Goal: Entertainment & Leisure: Browse casually

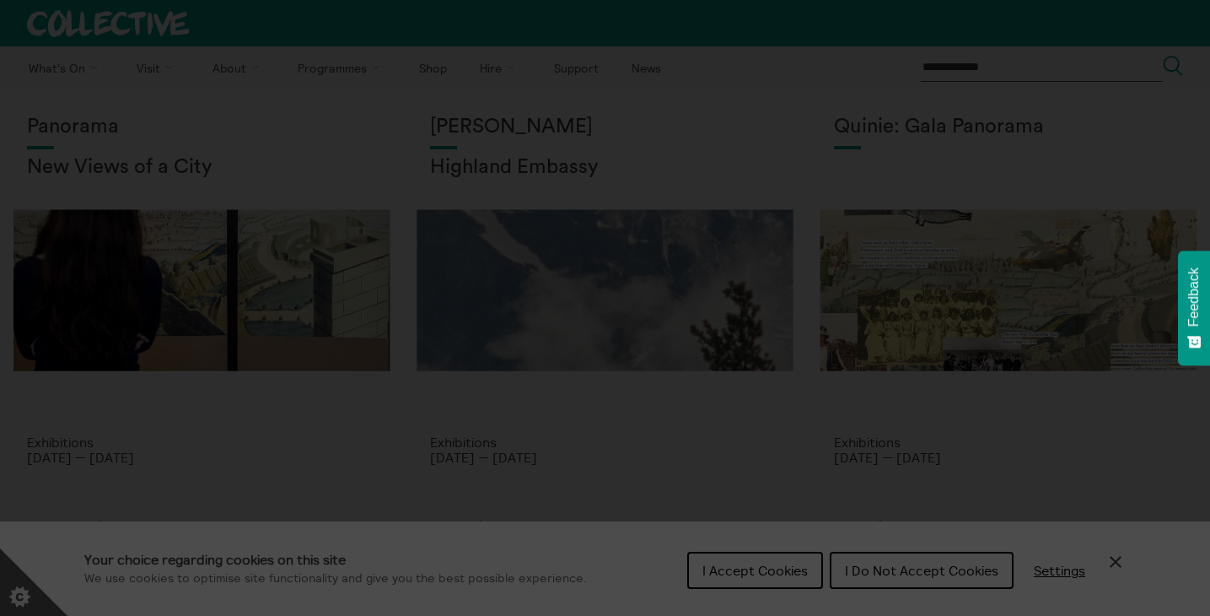
click at [789, 572] on section "**********" at bounding box center [605, 308] width 1210 height 616
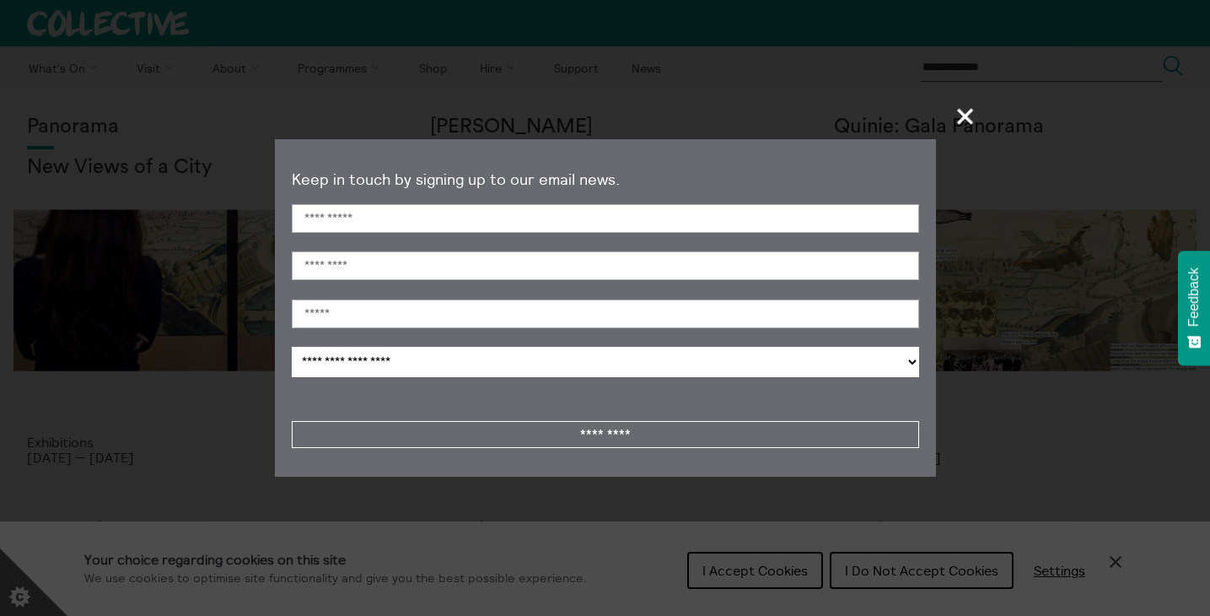
click at [971, 117] on span "+" at bounding box center [966, 116] width 50 height 50
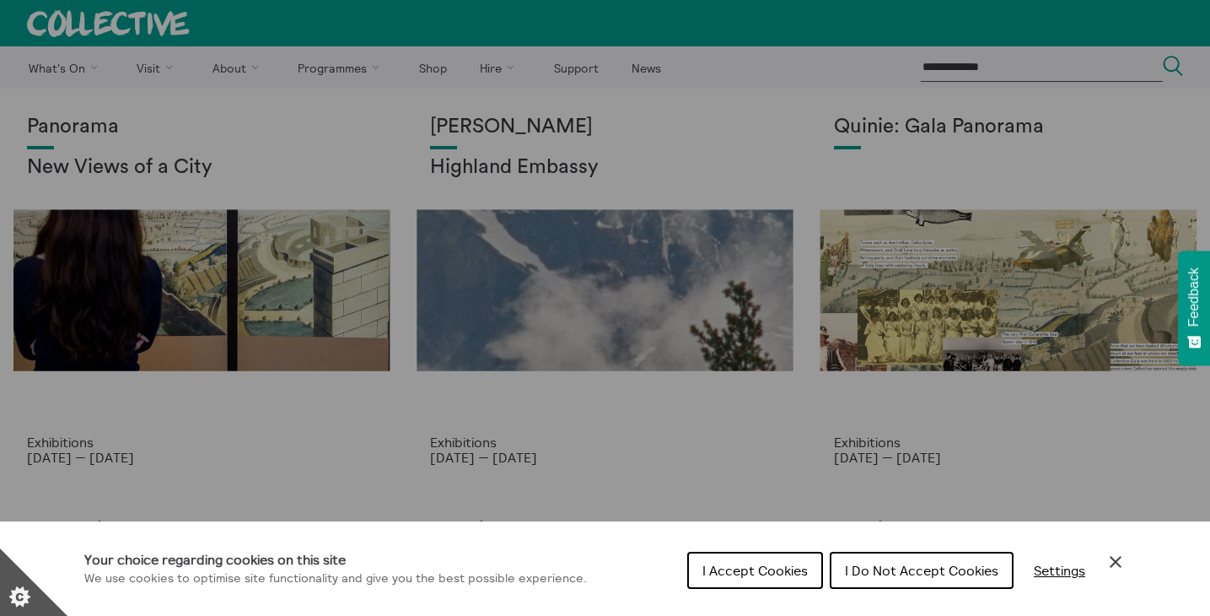
click at [792, 568] on span "I Accept Cookies" at bounding box center [754, 570] width 105 height 17
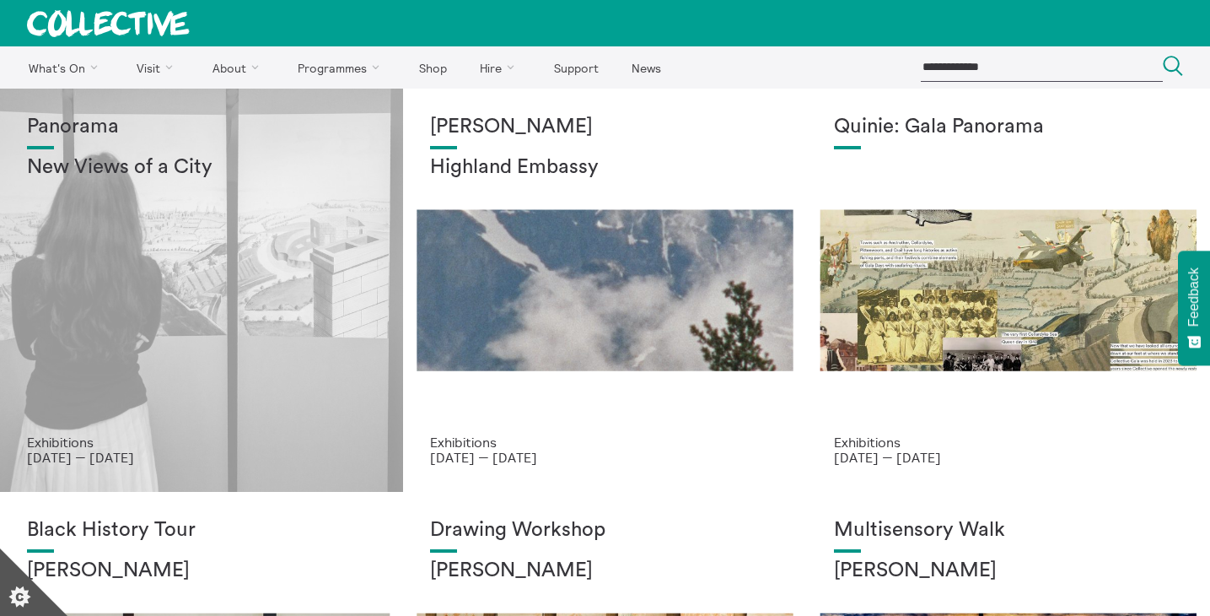
click at [229, 303] on div "Panorama New Views of a City" at bounding box center [201, 275] width 349 height 319
